Goal: Information Seeking & Learning: Find specific fact

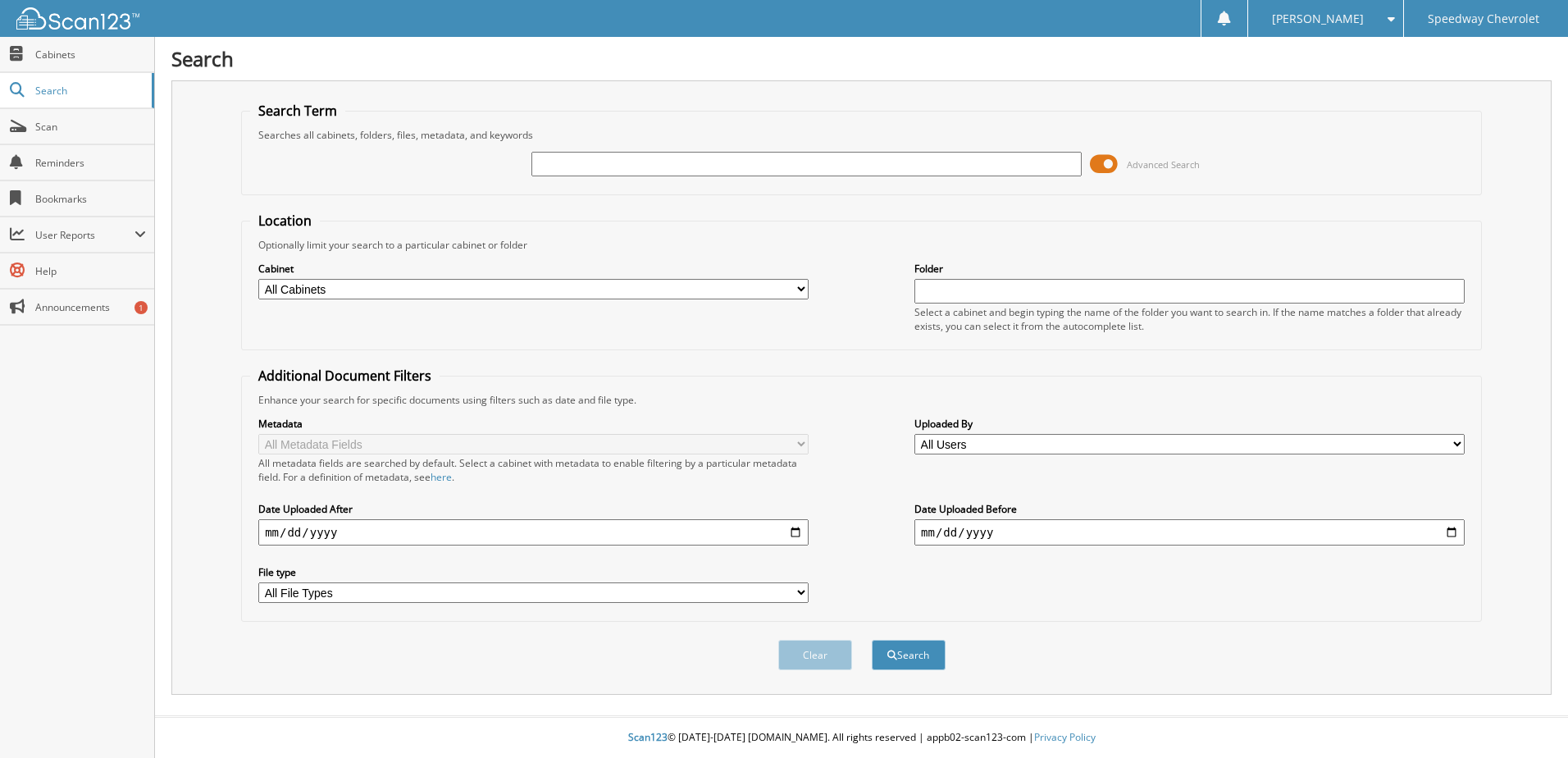
click at [583, 159] on input "text" at bounding box center [806, 164] width 550 height 24
type input "40491"
click at [872, 640] on button "Search" at bounding box center [909, 655] width 74 height 31
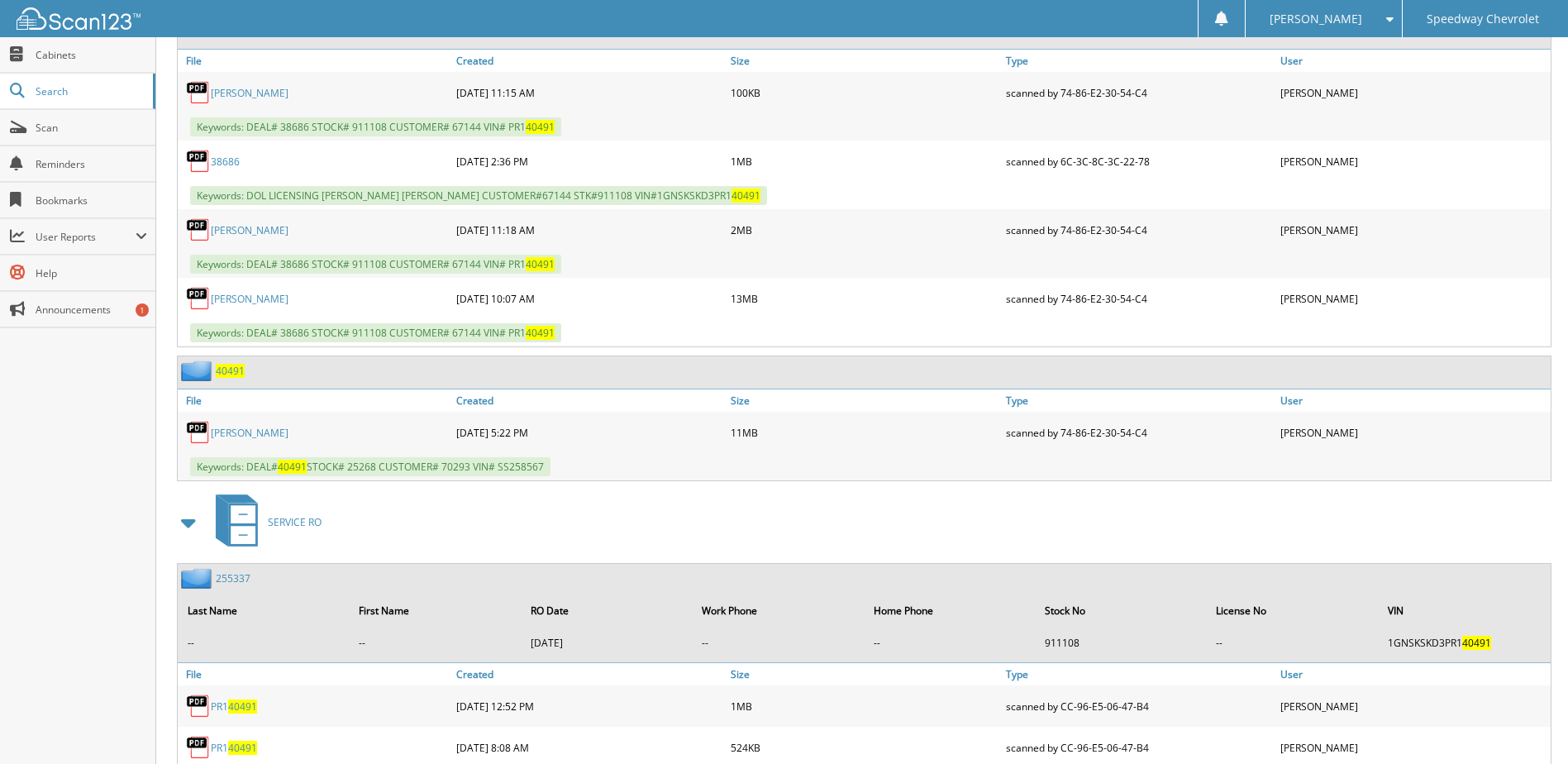
scroll to position [988, 0]
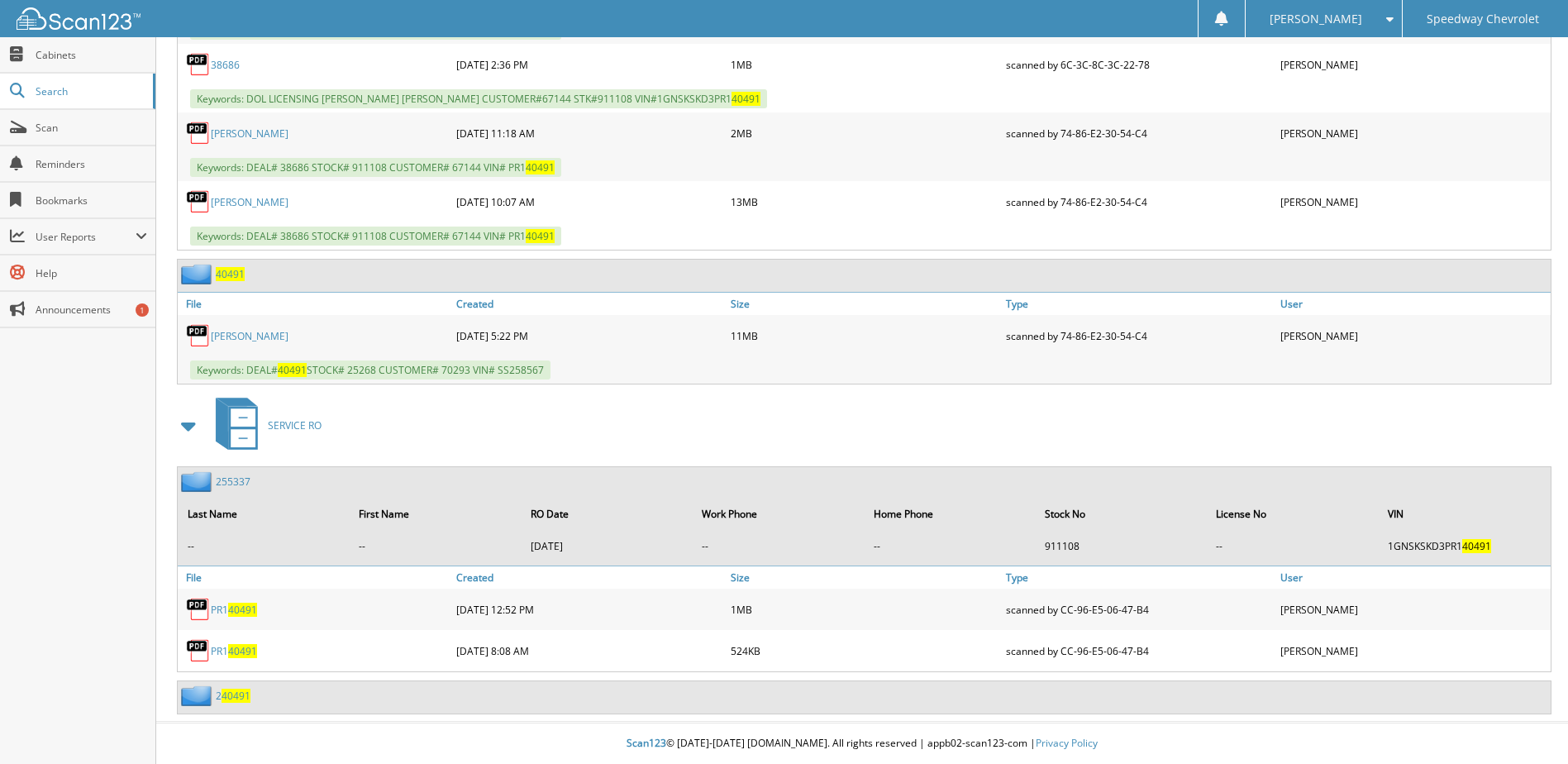
click at [289, 339] on link "[PERSON_NAME]" at bounding box center [249, 335] width 77 height 14
